Goal: Transaction & Acquisition: Purchase product/service

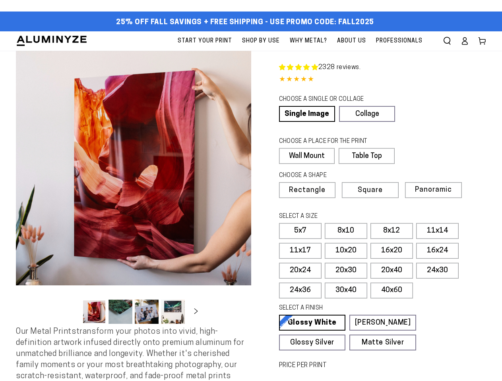
select select "**********"
click at [251, 191] on button "Open media 1 in modal" at bounding box center [133, 168] width 235 height 235
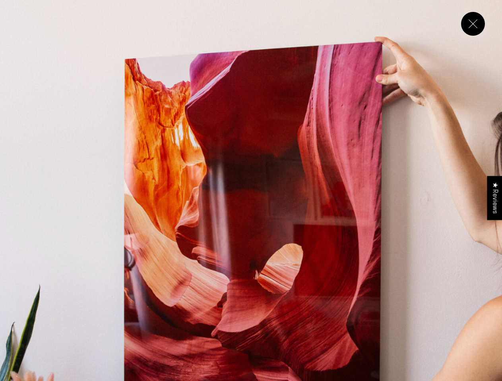
click at [447, 41] on img "Media gallery" at bounding box center [251, 251] width 502 height 502
click at [133, 168] on img "Media gallery" at bounding box center [251, 251] width 502 height 502
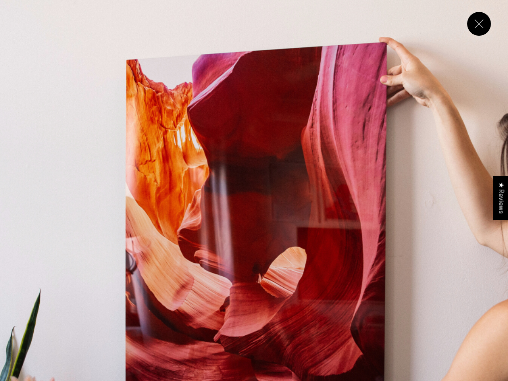
click at [94, 312] on img "Media gallery" at bounding box center [254, 254] width 508 height 508
click at [120, 312] on img "Media gallery" at bounding box center [254, 254] width 508 height 508
click at [147, 312] on img "Media gallery" at bounding box center [254, 254] width 508 height 508
click at [173, 312] on img "Media gallery" at bounding box center [254, 254] width 508 height 508
click at [225, 312] on img "Media gallery" at bounding box center [254, 254] width 508 height 508
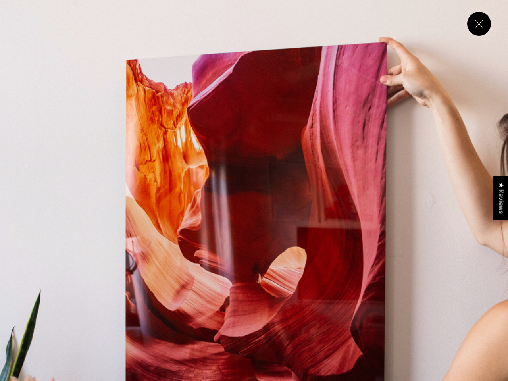
click at [487, 312] on img "Media gallery" at bounding box center [254, 254] width 508 height 508
click at [71, 314] on img "Media gallery" at bounding box center [254, 254] width 508 height 508
